Goal: Task Accomplishment & Management: Use online tool/utility

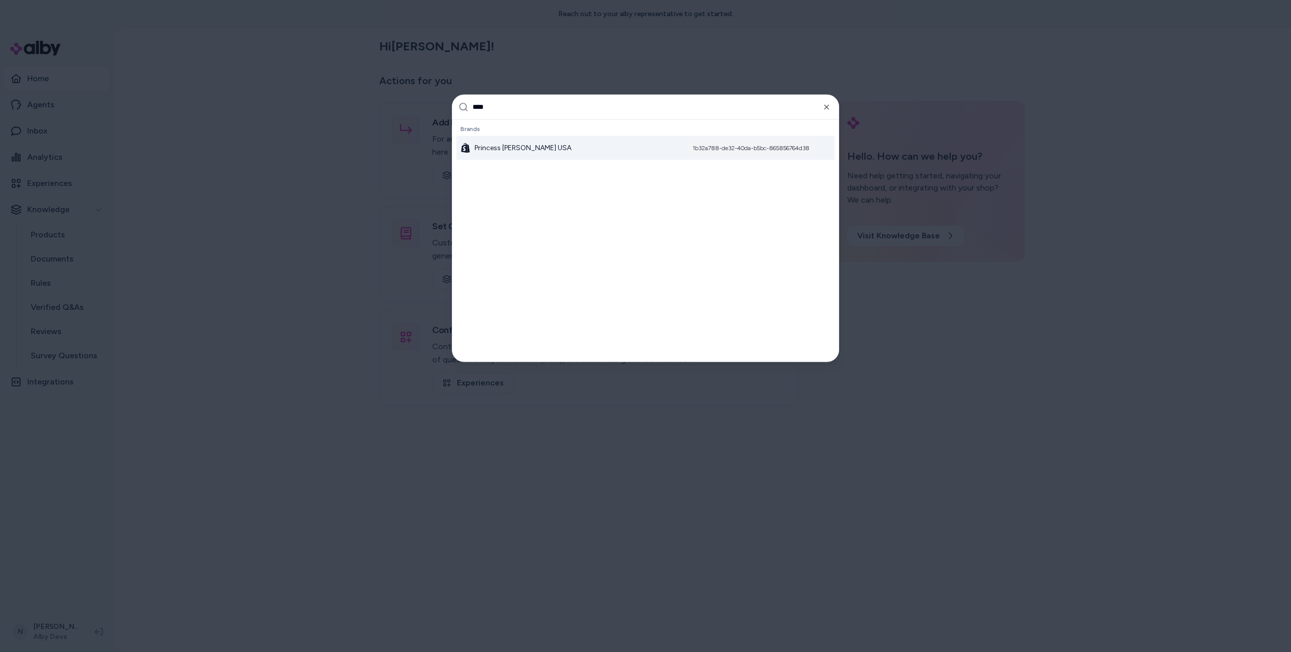
type input "*****"
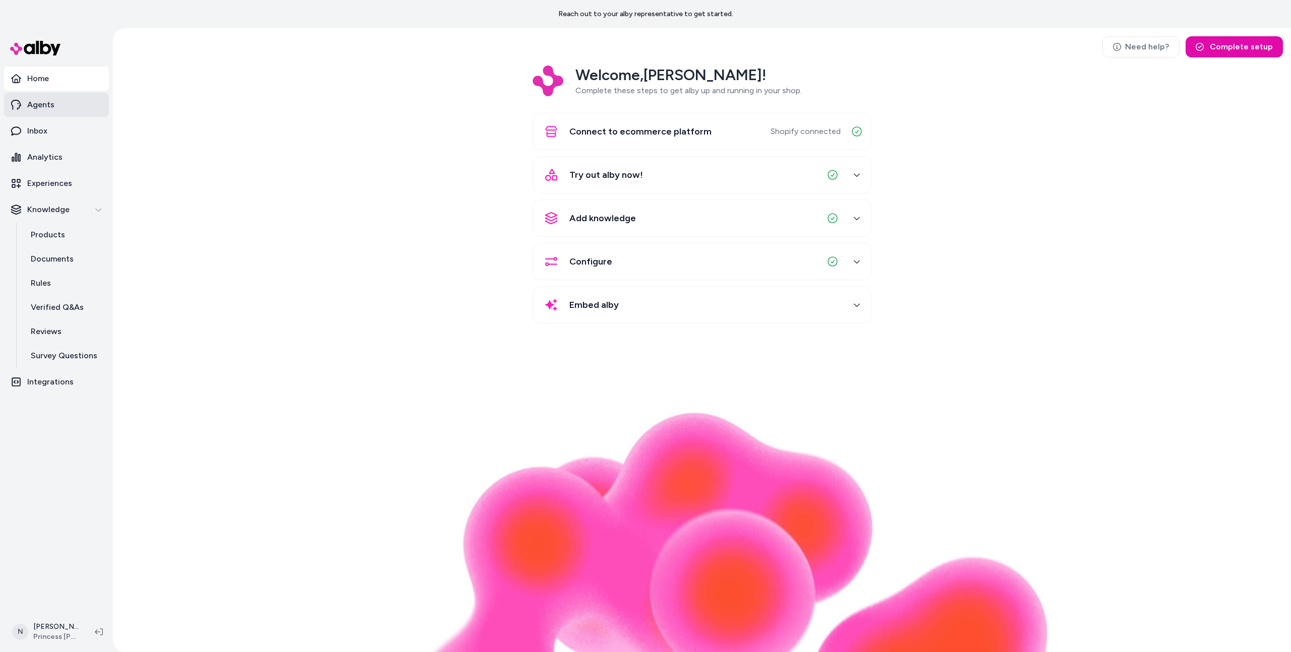
click at [85, 97] on link "Agents" at bounding box center [56, 105] width 105 height 24
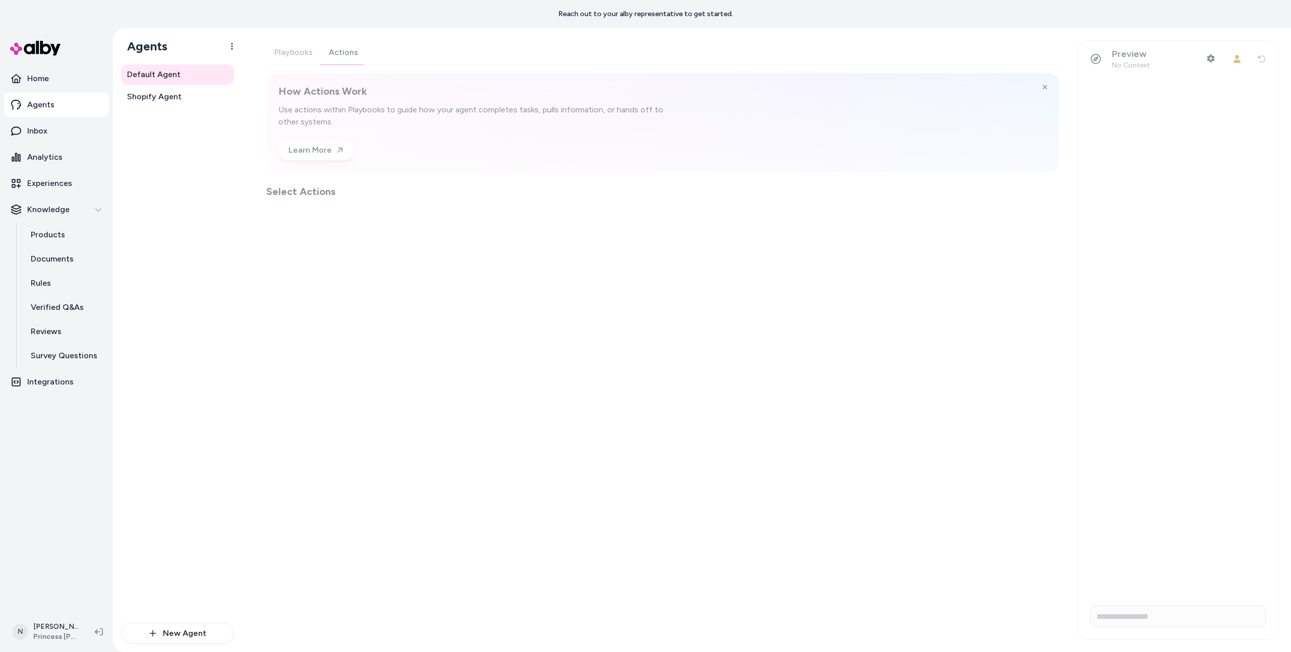
click at [353, 61] on div "Playbooks Actions How Actions Work Use actions within Playbooks to guide how yo…" at bounding box center [662, 119] width 793 height 158
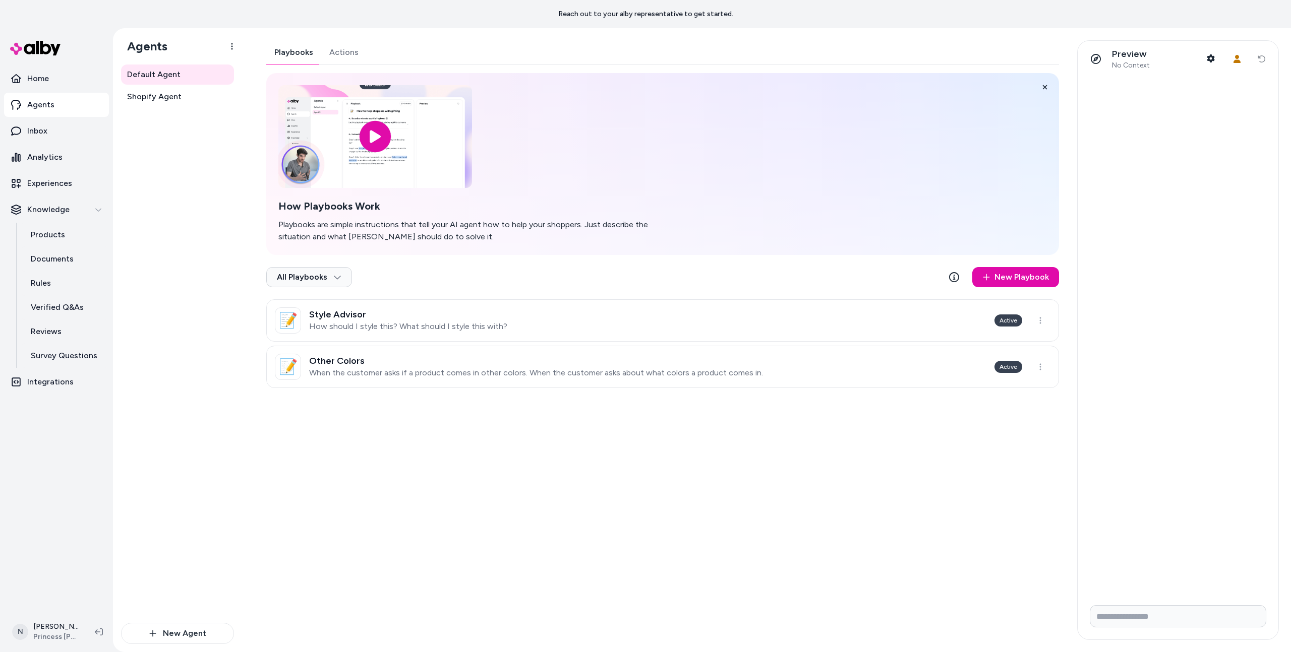
click at [306, 59] on button "Playbooks" at bounding box center [293, 52] width 55 height 24
click at [422, 328] on p "How should I style this? What should I style this with?" at bounding box center [408, 327] width 198 height 10
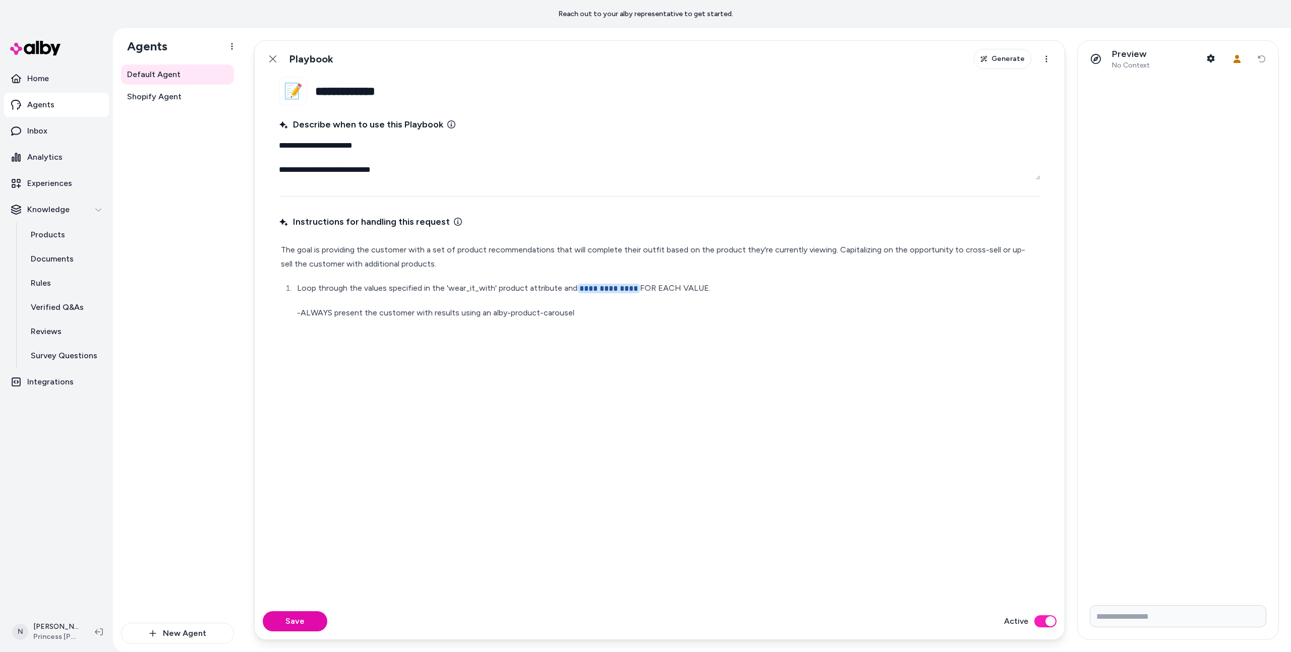
click at [637, 287] on p "**********" at bounding box center [667, 288] width 741 height 15
type textarea "*"
click at [319, 606] on div "Save Active" at bounding box center [660, 621] width 810 height 36
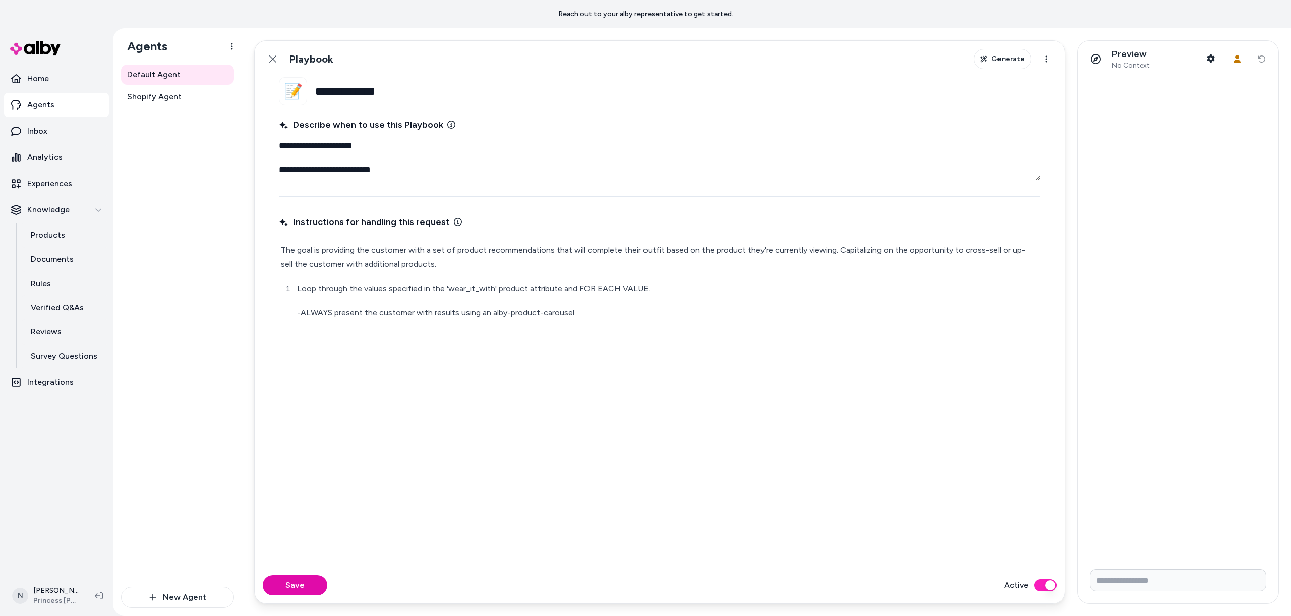
click at [368, 463] on div "Instructions for handling this request The goal is providing the customer with …" at bounding box center [659, 384] width 761 height 342
click at [308, 582] on button "Save" at bounding box center [295, 585] width 65 height 20
type textarea "*"
click at [274, 56] on icon at bounding box center [272, 58] width 7 height 7
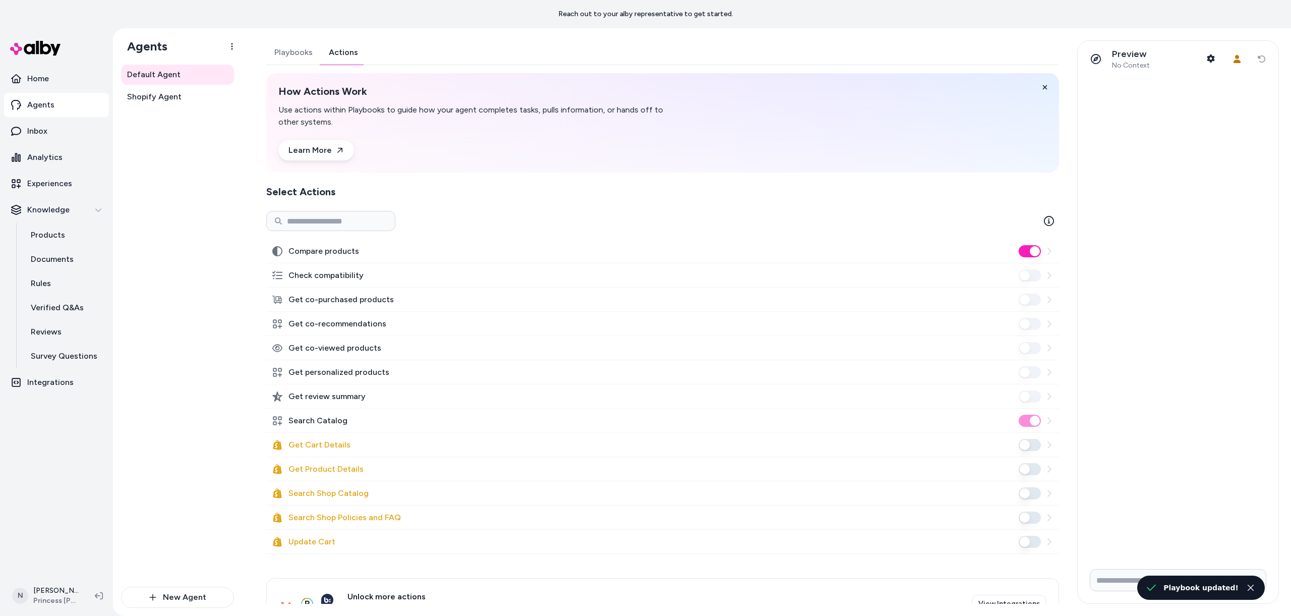
click at [335, 55] on button "Actions" at bounding box center [343, 52] width 45 height 24
click at [283, 43] on button "Playbooks" at bounding box center [293, 52] width 54 height 24
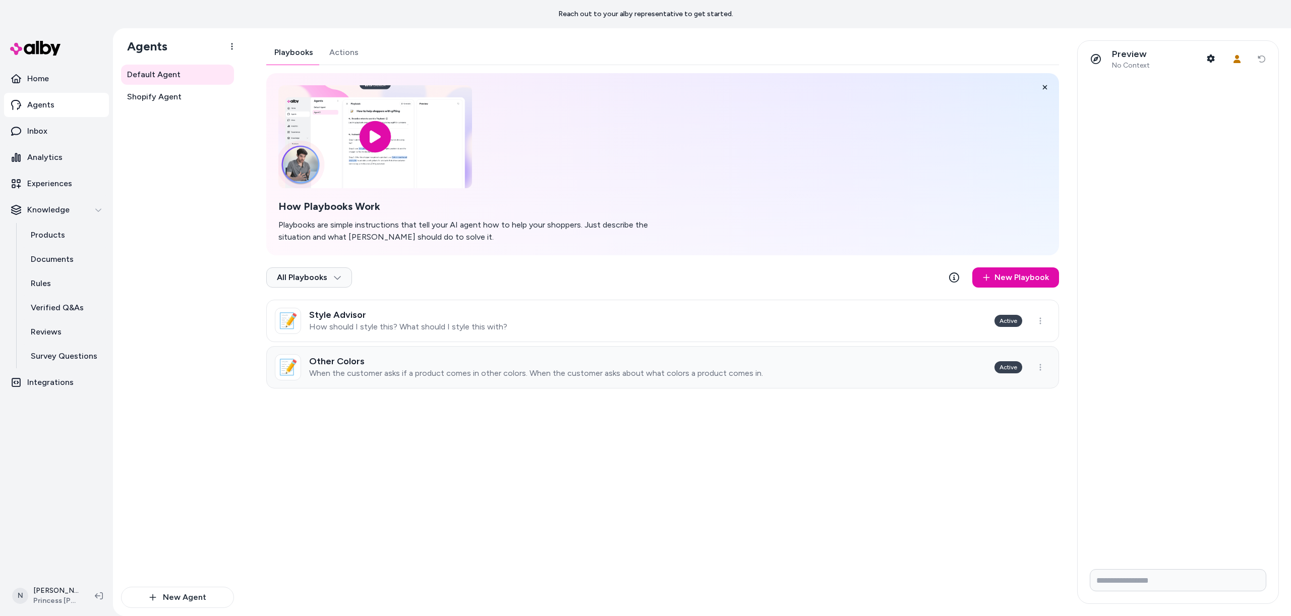
click at [378, 375] on p "When the customer asks if a product comes in other colors. When the customer as…" at bounding box center [536, 373] width 454 height 10
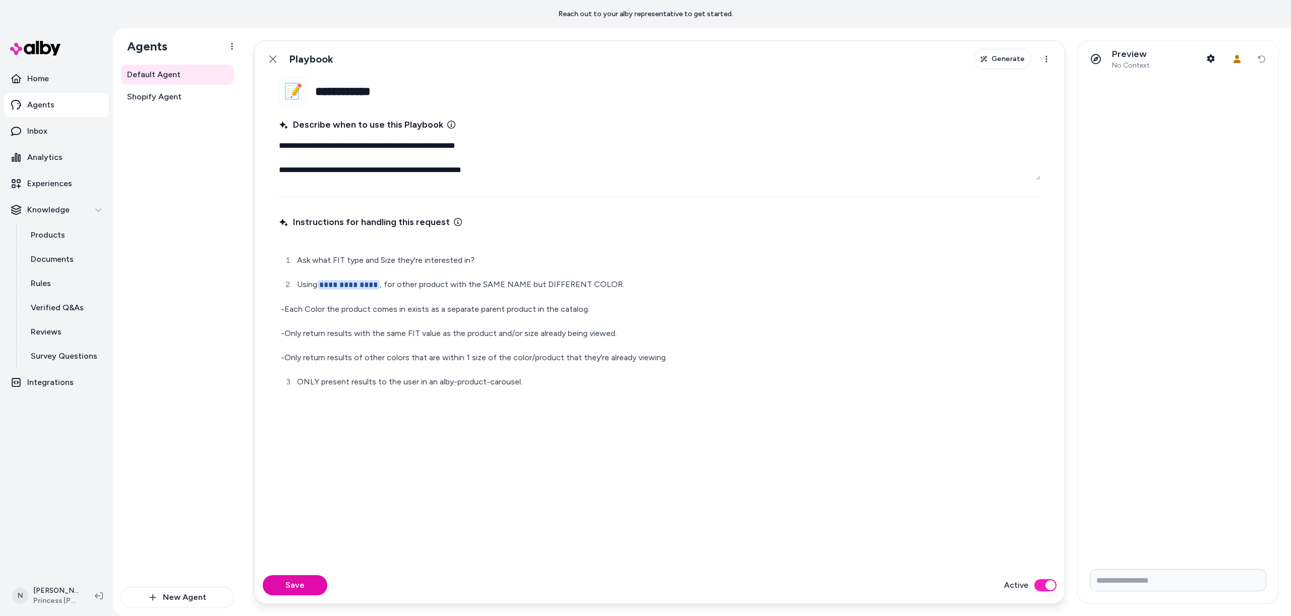
click at [379, 283] on p "**********" at bounding box center [667, 284] width 741 height 15
type textarea "*"
click at [291, 575] on button "Save" at bounding box center [295, 585] width 65 height 20
click at [276, 63] on icon at bounding box center [273, 59] width 8 height 8
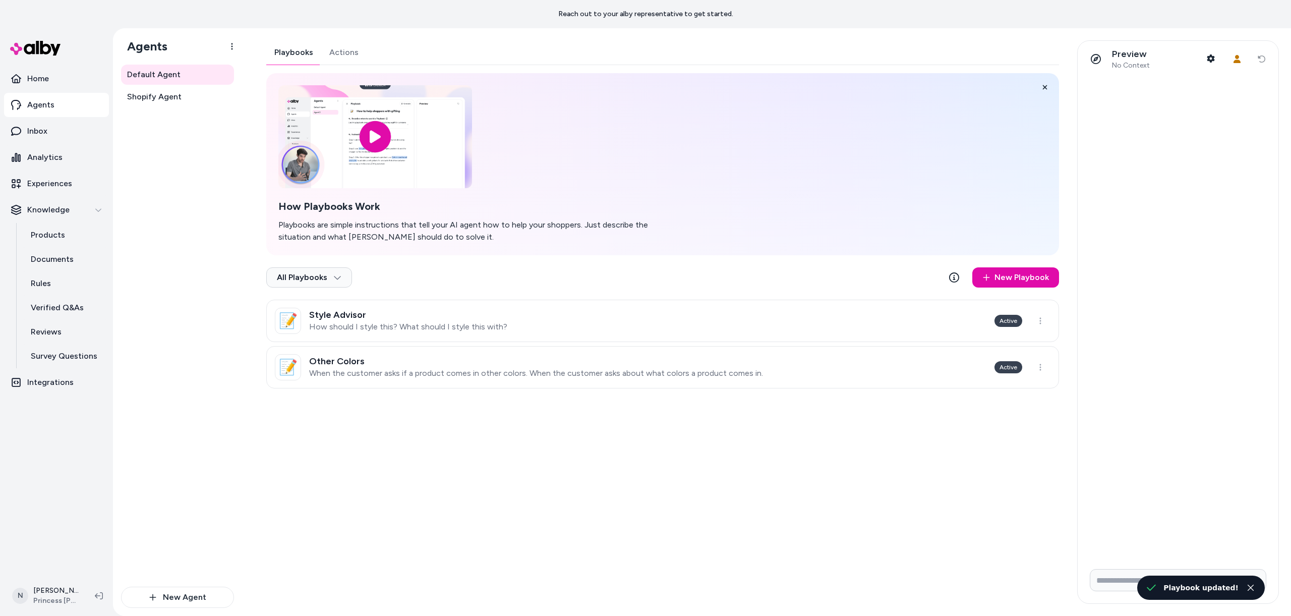
click at [335, 58] on button "Actions" at bounding box center [343, 52] width 45 height 24
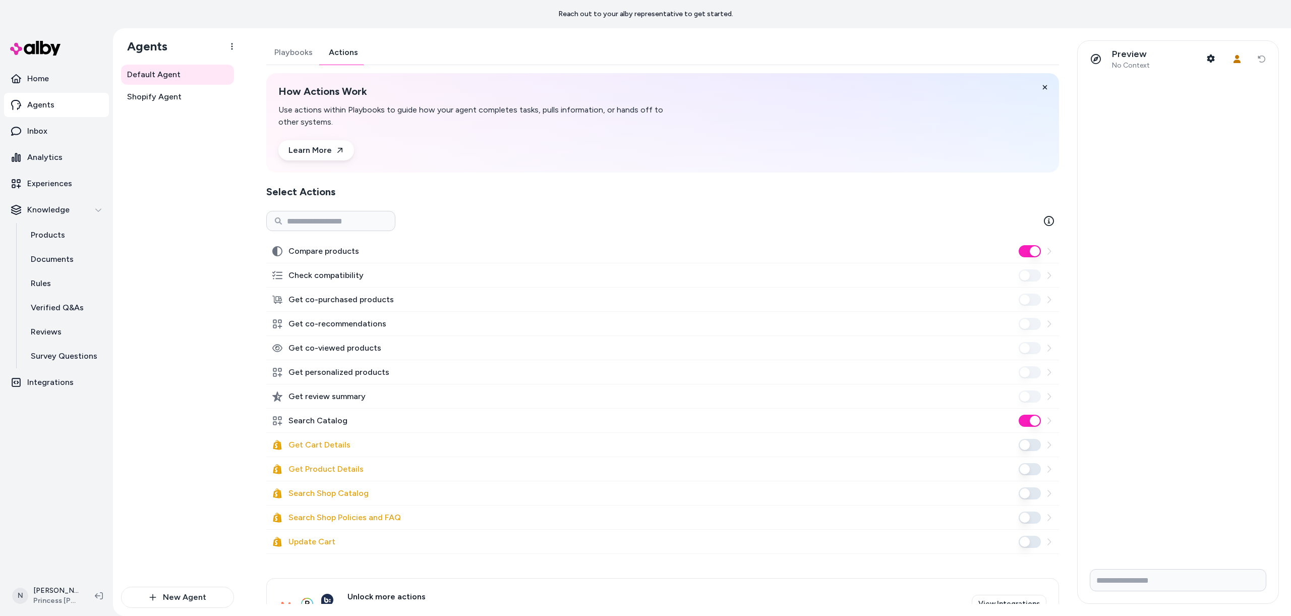
click at [1026, 419] on button "Search Catalog" at bounding box center [1029, 420] width 22 height 12
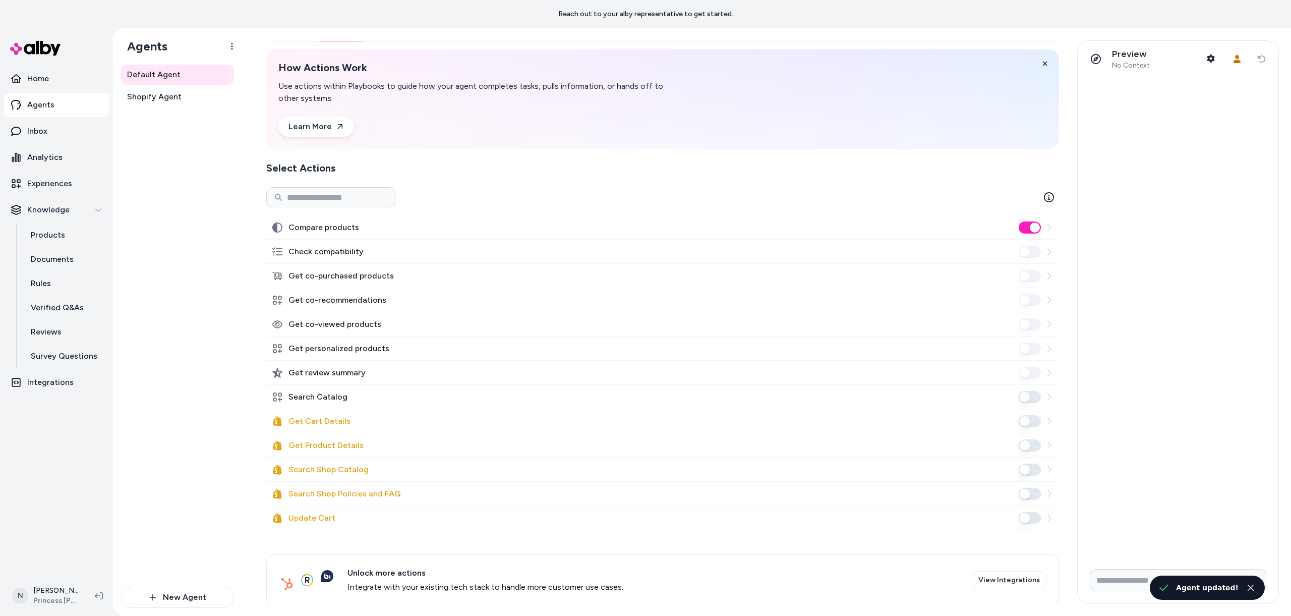
scroll to position [38, 0]
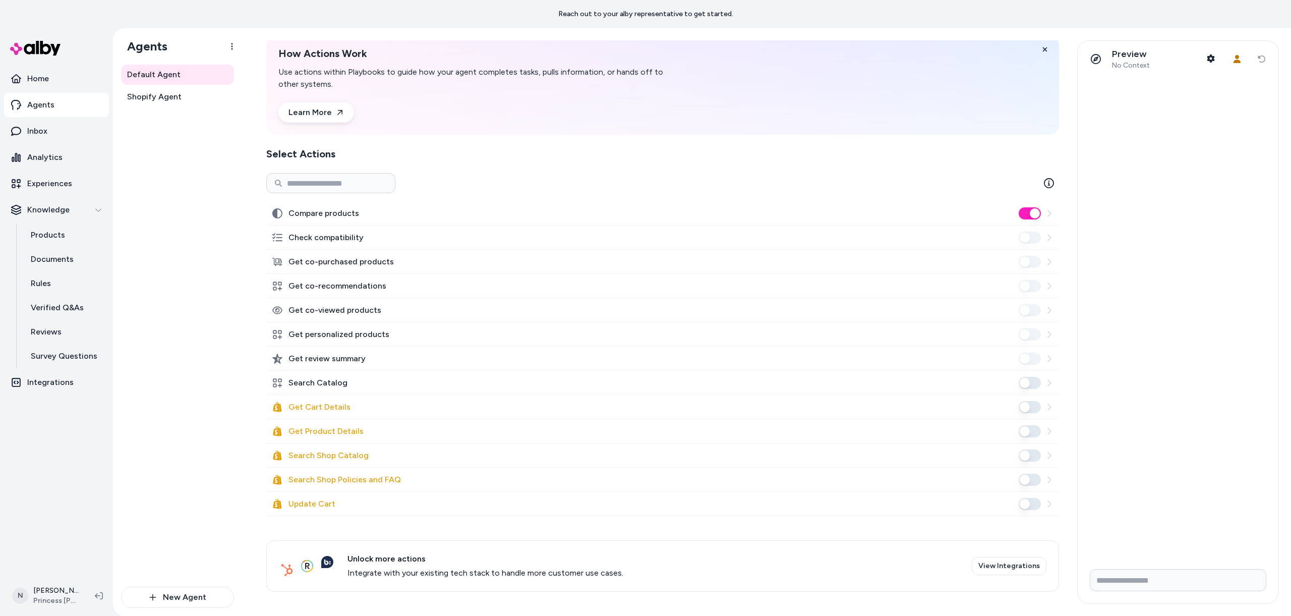
click at [1027, 456] on button "Search Shop Catalog" at bounding box center [1029, 455] width 22 height 12
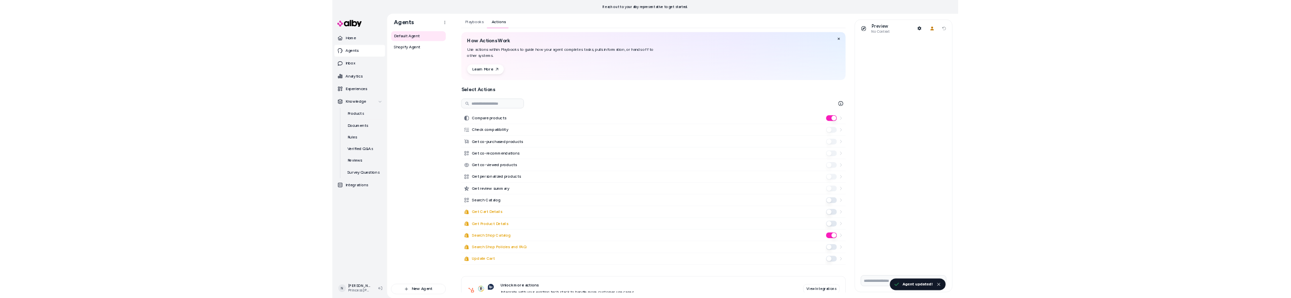
scroll to position [0, 0]
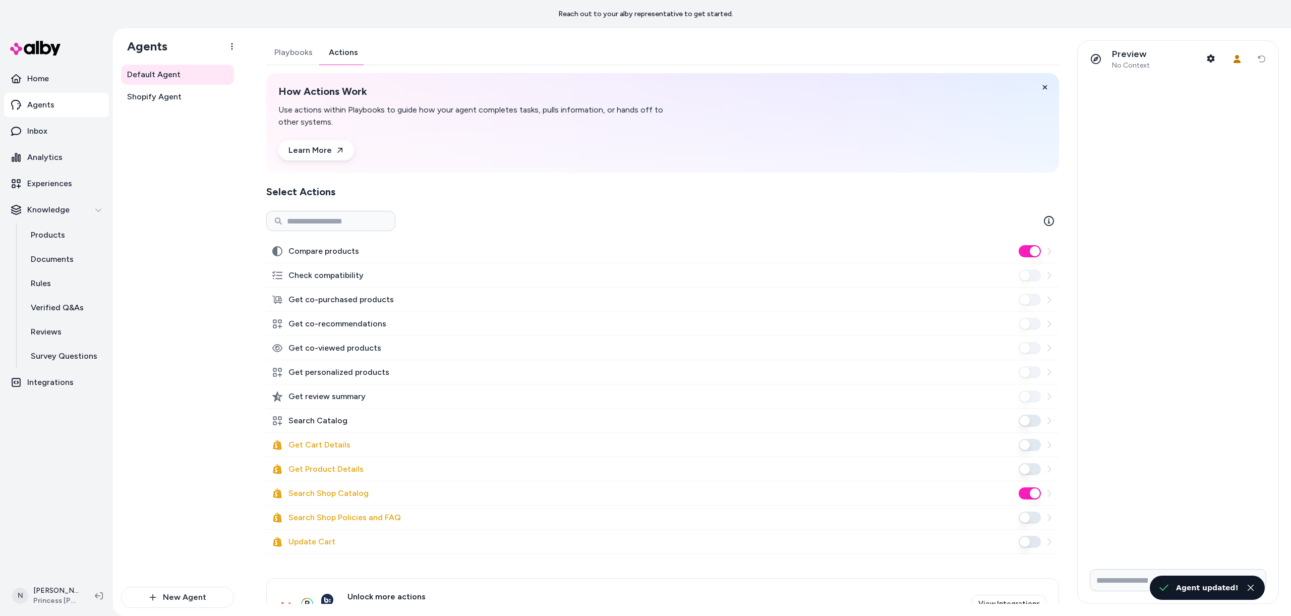
click at [296, 50] on button "Playbooks" at bounding box center [293, 52] width 54 height 24
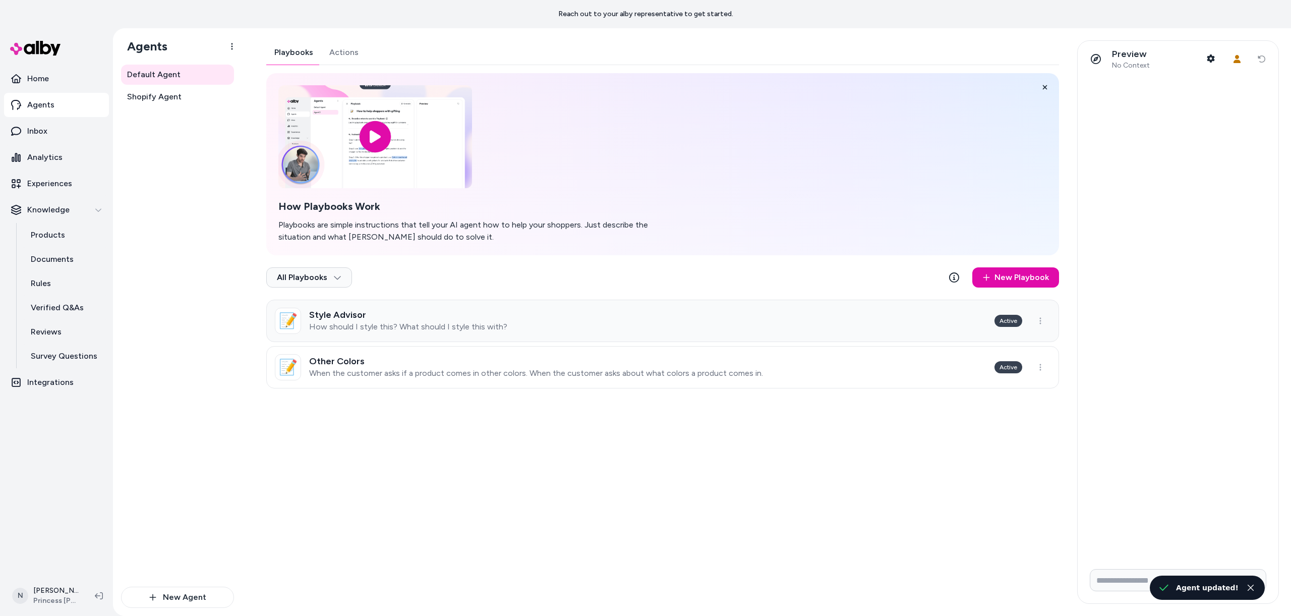
click at [404, 314] on h3 "Style Advisor" at bounding box center [408, 315] width 198 height 10
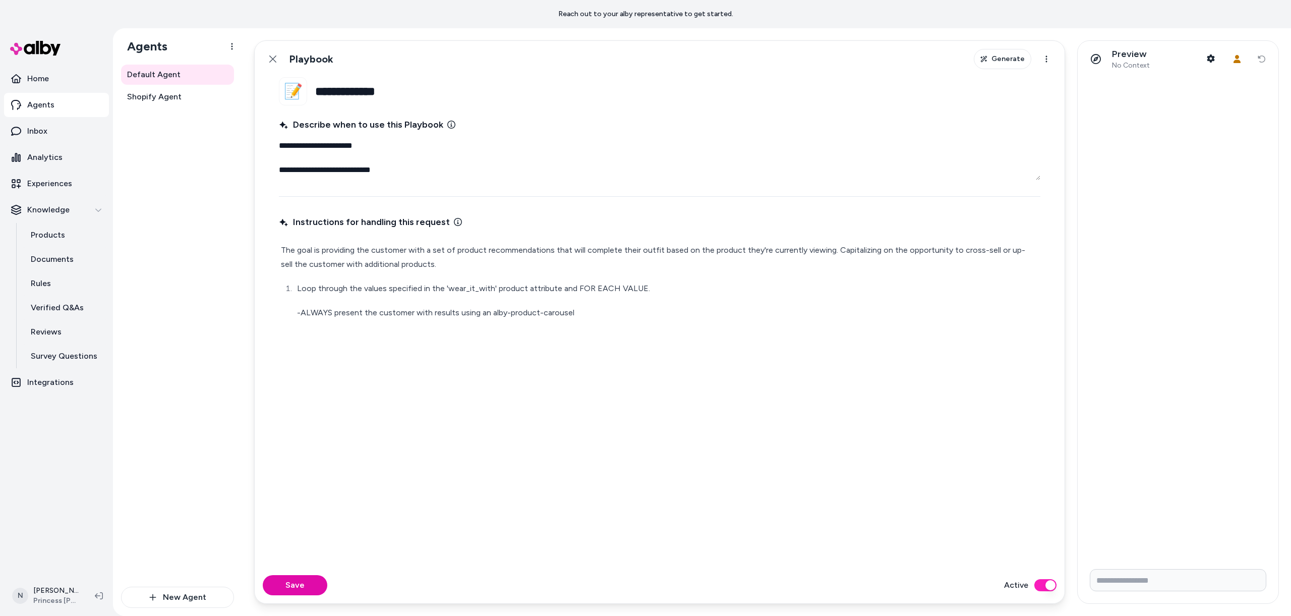
click at [573, 289] on p "Loop through the values specified in the 'wear_it_with' product attribute and F…" at bounding box center [667, 288] width 741 height 14
type textarea "*"
click at [308, 593] on button "Save" at bounding box center [295, 585] width 65 height 20
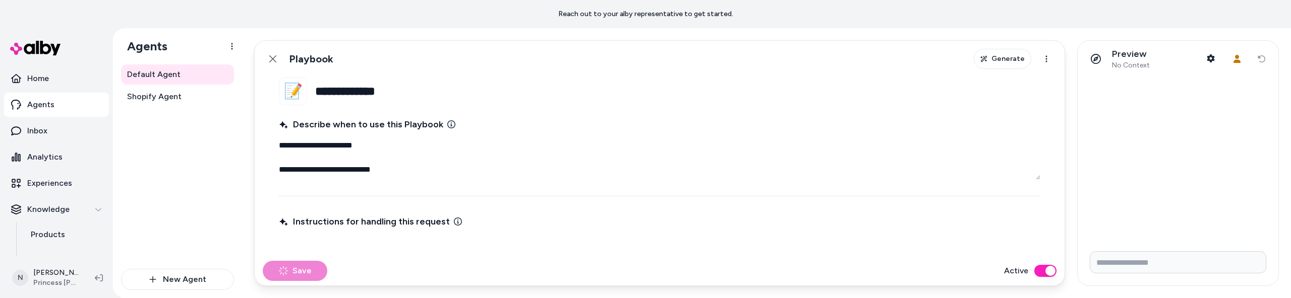
scroll to position [4, 0]
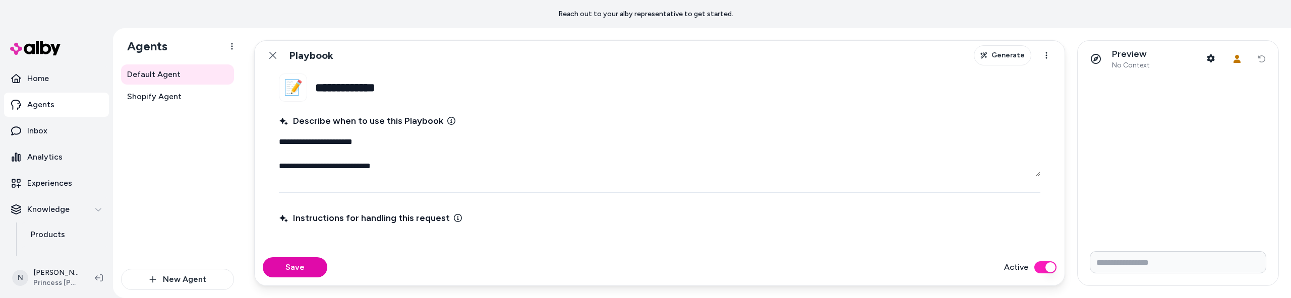
type textarea "*"
